Goal: Information Seeking & Learning: Understand process/instructions

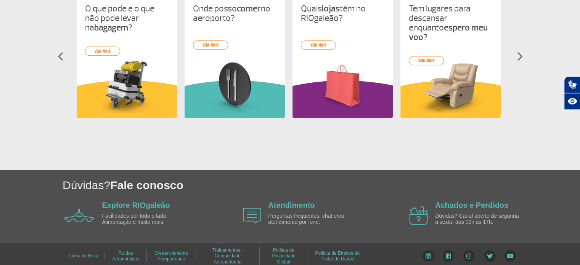
scroll to position [385, 0]
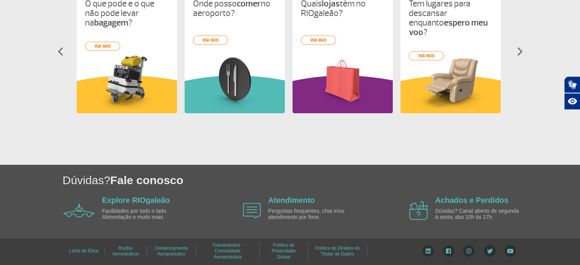
click at [519, 52] on img at bounding box center [520, 51] width 6 height 9
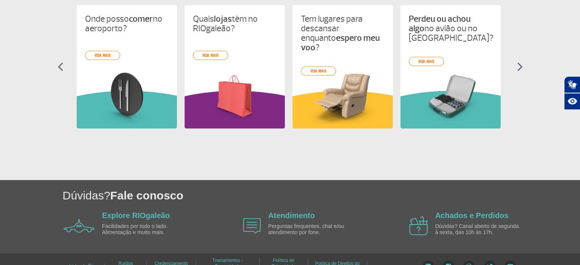
scroll to position [309, 0]
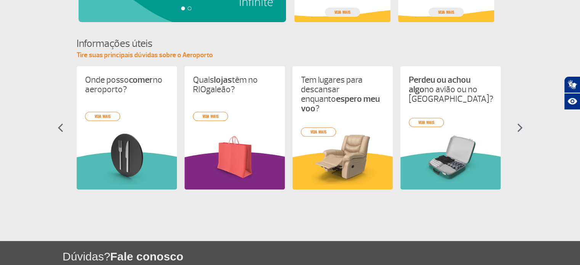
click at [520, 126] on img at bounding box center [520, 127] width 6 height 9
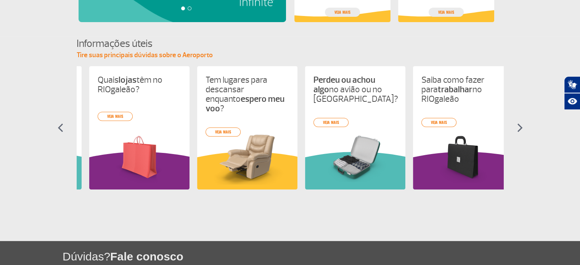
scroll to position [0, 216]
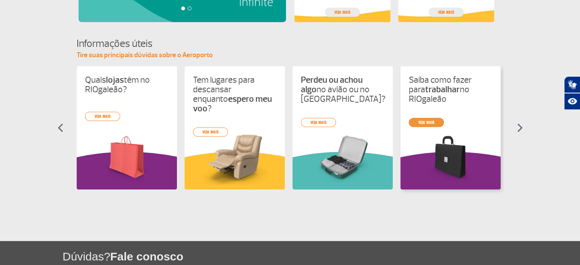
click at [429, 115] on div "O que pode e o que não pode levar na bagagem ? veja mais Onde posso comer no ae…" at bounding box center [290, 134] width 427 height 137
click at [429, 118] on link "veja mais" at bounding box center [426, 122] width 35 height 9
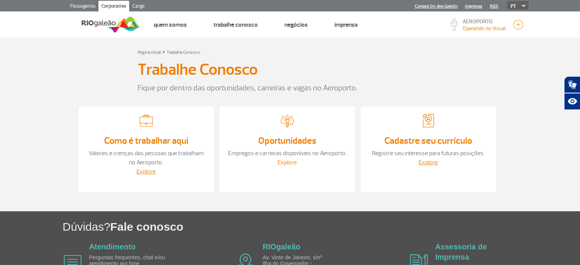
click at [285, 160] on link "Explore" at bounding box center [287, 163] width 19 height 8
